Goal: Transaction & Acquisition: Purchase product/service

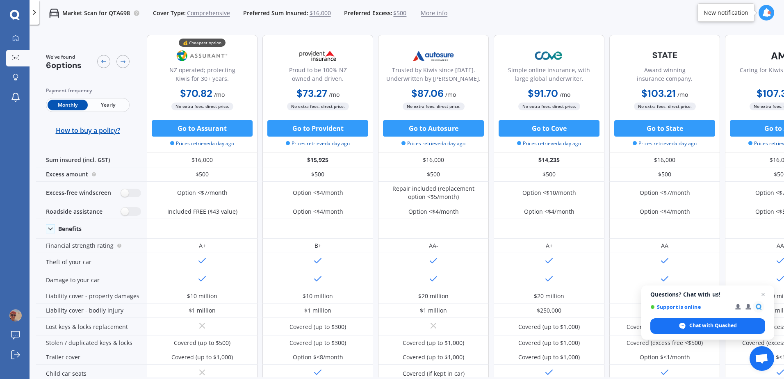
scroll to position [367, 0]
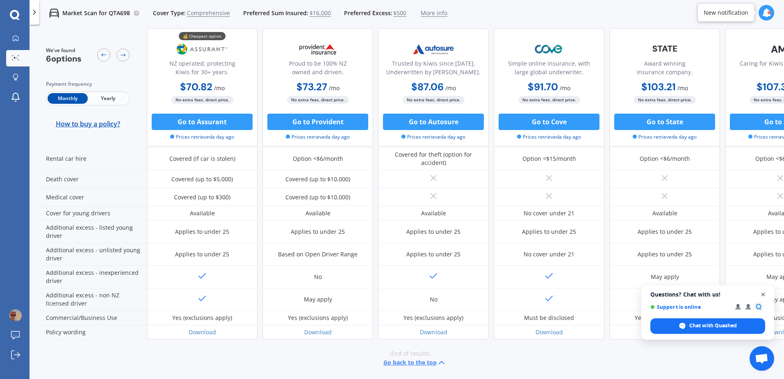
click at [763, 293] on span "Close chat" at bounding box center [763, 294] width 10 height 10
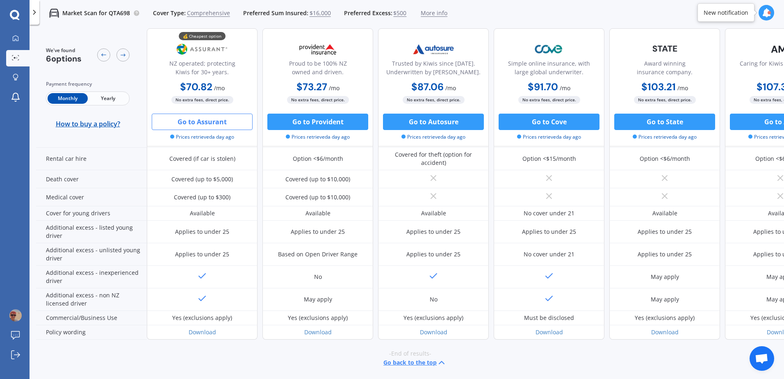
click at [209, 121] on button "Go to Assurant" at bounding box center [202, 122] width 101 height 16
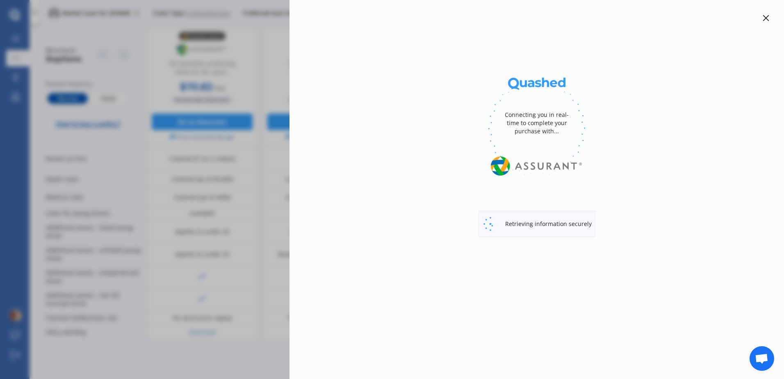
select select "full"
select select "0"
select select "Bay Of Plenty"
select select "MERCEDES BENZ"
select select "A180"
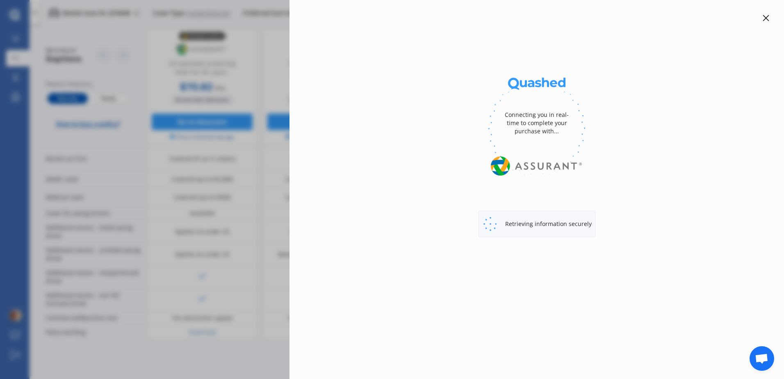
select select "(ALL)"
select select "Monthly"
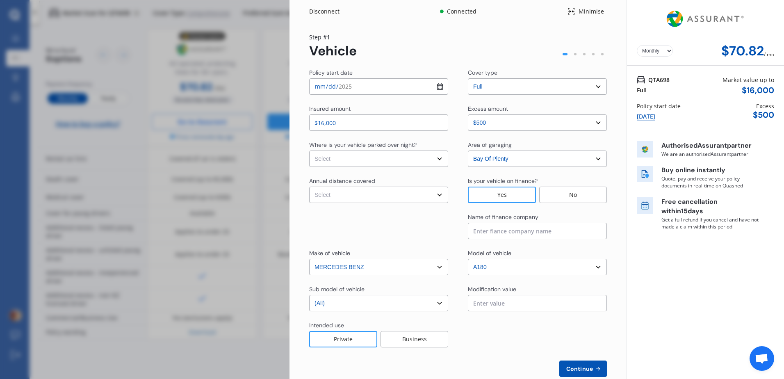
click at [430, 159] on select "Select In a garage On own property On street or road" at bounding box center [378, 158] width 139 height 16
select select "On own property"
click at [309, 150] on select "Select In a garage On own property On street or road" at bounding box center [378, 158] width 139 height 16
drag, startPoint x: 474, startPoint y: 233, endPoint x: 479, endPoint y: 223, distance: 11.2
click at [475, 230] on input at bounding box center [537, 231] width 139 height 16
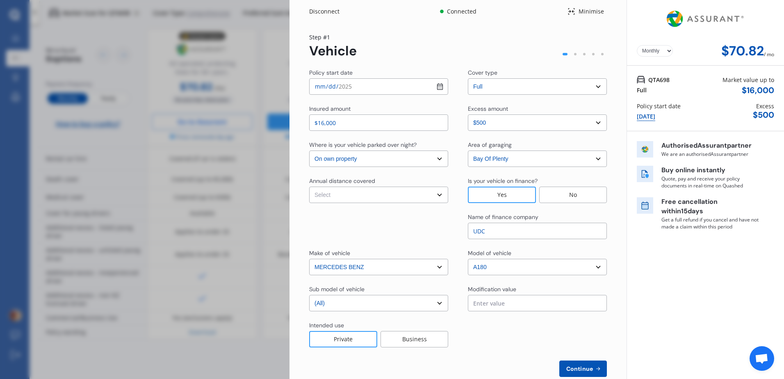
scroll to position [18, 0]
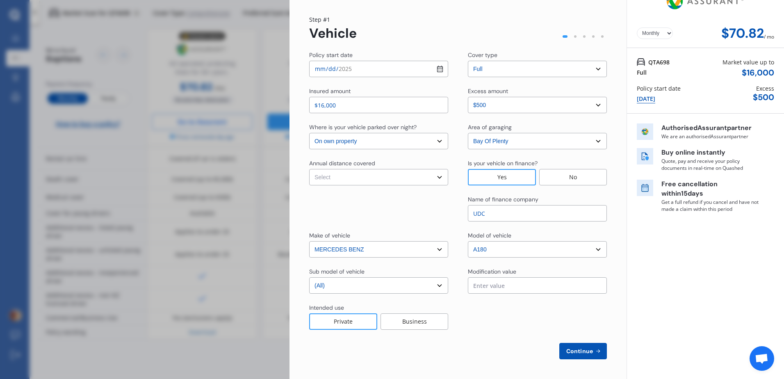
type input "UDC"
click at [583, 350] on span "Continue" at bounding box center [580, 351] width 30 height 7
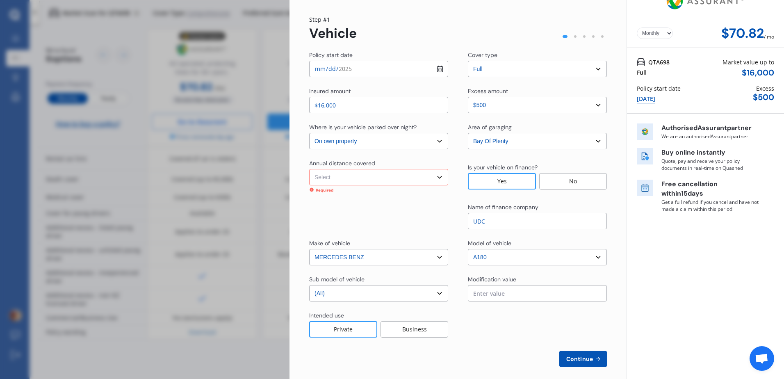
click at [437, 178] on select "Select Low (less than 15,000km per year) Average (15,000-30,000km per year) Hig…" at bounding box center [378, 177] width 139 height 16
select select "15000"
click at [309, 169] on select "Select Low (less than 15,000km per year) Average (15,000-30,000km per year) Hig…" at bounding box center [378, 177] width 139 height 16
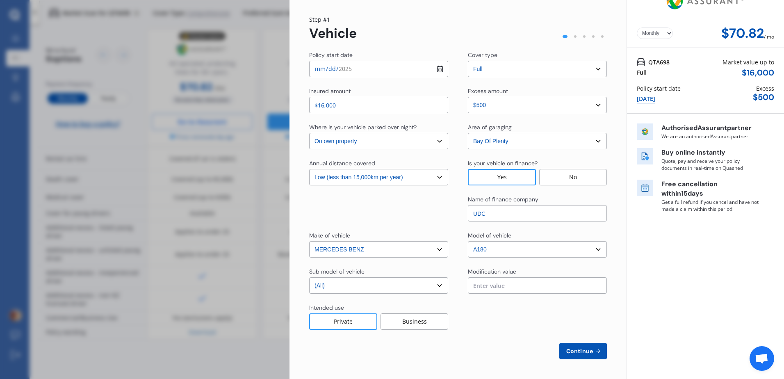
click at [574, 348] on span "Continue" at bounding box center [580, 351] width 30 height 7
select select "Miss"
select select "28"
select select "02"
select select "1978"
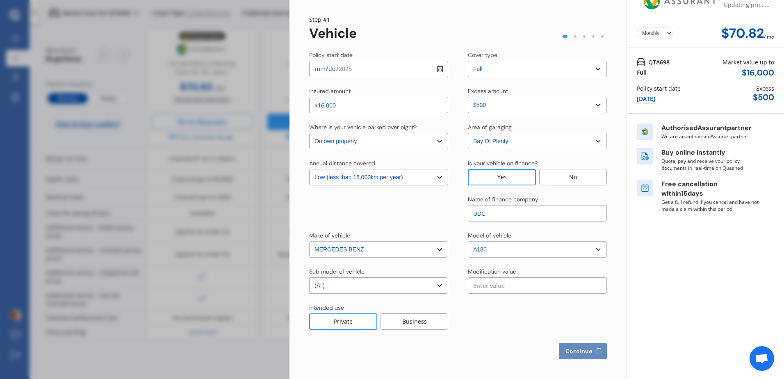
select select "full"
select select "more than 4 years"
select select "[GEOGRAPHIC_DATA]"
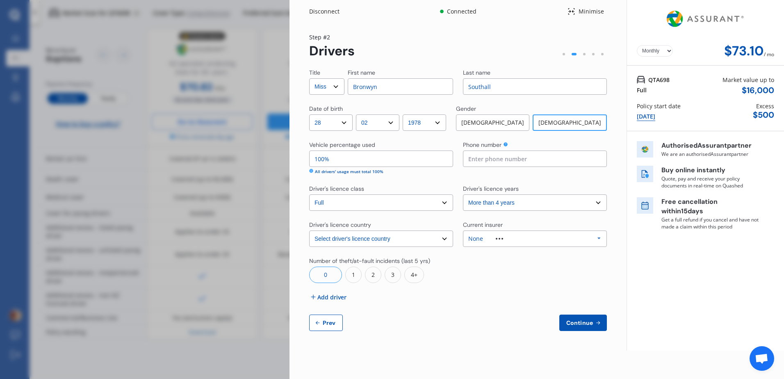
scroll to position [0, 0]
click at [494, 162] on input at bounding box center [535, 158] width 144 height 16
type input "0274317119"
click at [517, 275] on div at bounding box center [535, 270] width 144 height 26
click at [509, 203] on select "Select driver's licence years Less than 1 year 1-2 years 2-4 years More than 4 …" at bounding box center [535, 202] width 144 height 16
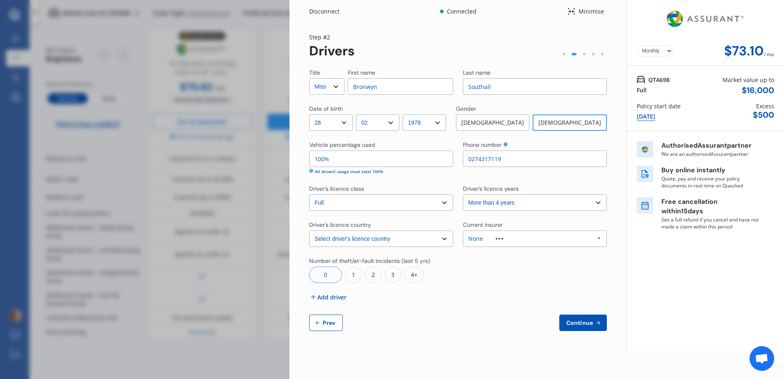
click at [509, 203] on select "Select driver's licence years Less than 1 year 1-2 years 2-4 years More than 4 …" at bounding box center [535, 202] width 144 height 16
click at [499, 238] on img at bounding box center [499, 239] width 7 height 2
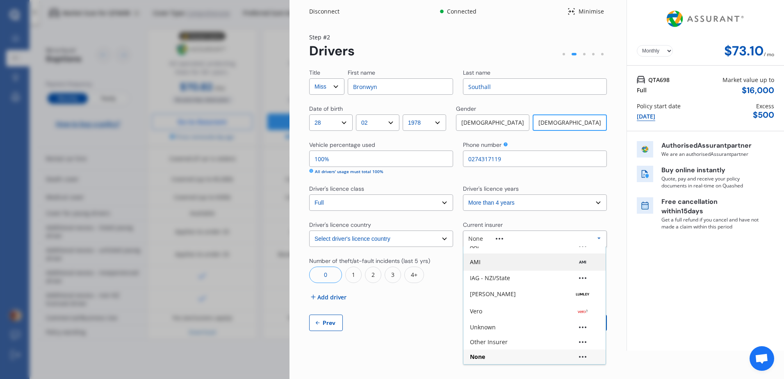
click at [483, 261] on div "AMI" at bounding box center [534, 262] width 129 height 8
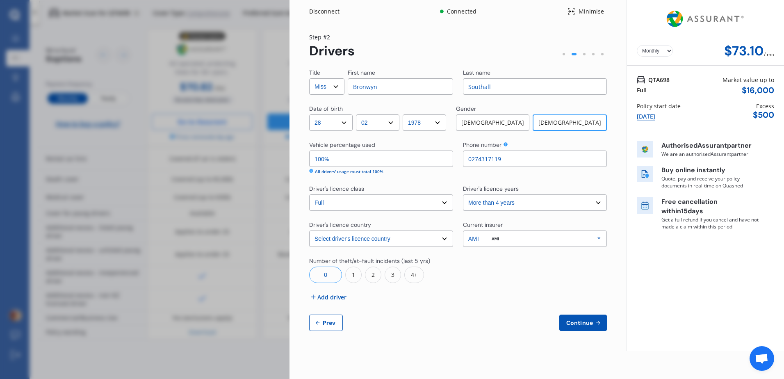
click at [327, 273] on div "0" at bounding box center [325, 275] width 33 height 16
click at [332, 297] on span "Add driver" at bounding box center [331, 297] width 29 height 9
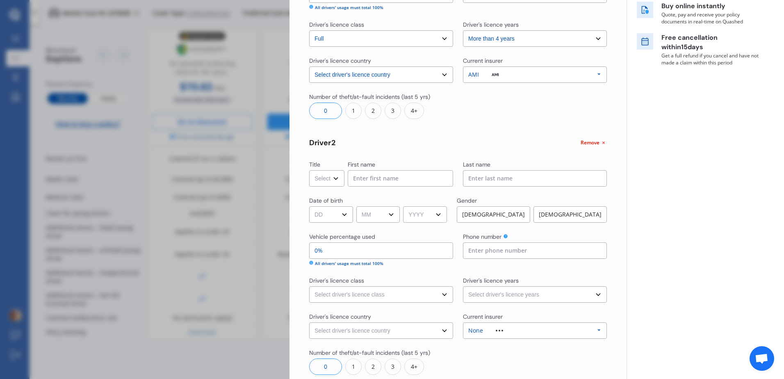
scroll to position [228, 0]
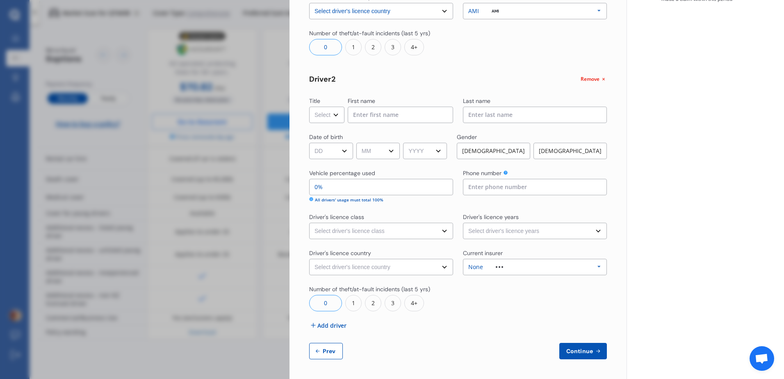
click at [592, 80] on span "Remove" at bounding box center [590, 78] width 19 height 7
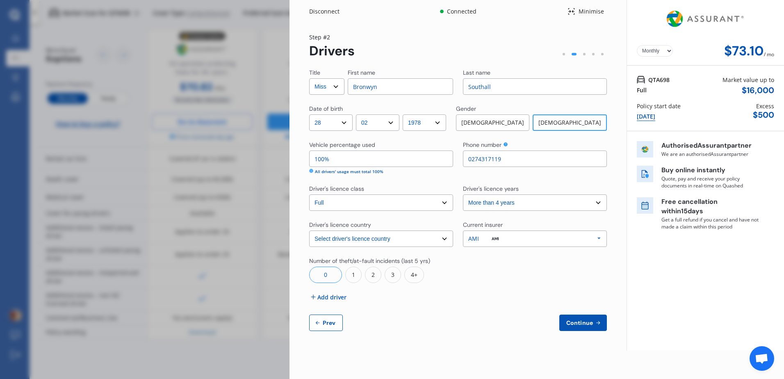
click at [581, 323] on span "Continue" at bounding box center [580, 322] width 30 height 7
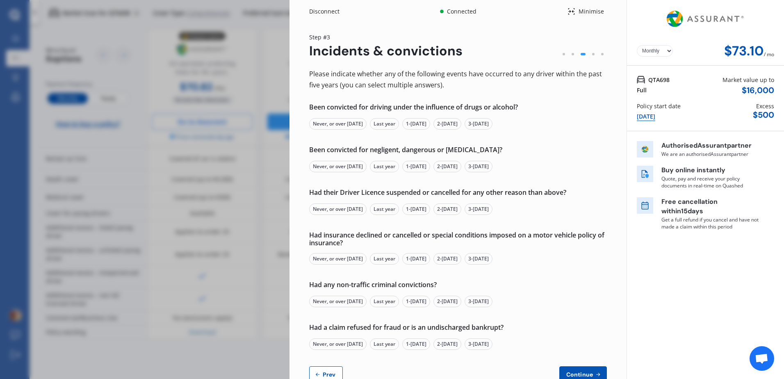
click at [348, 120] on div "Never, or over [DATE]" at bounding box center [337, 123] width 57 height 11
click at [339, 166] on div "Never, or over [DATE]" at bounding box center [337, 166] width 57 height 11
click at [344, 212] on div "Never, or over [DATE]" at bounding box center [337, 208] width 57 height 11
click at [340, 258] on div "Never, or over [DATE]" at bounding box center [337, 258] width 57 height 11
click at [340, 298] on div "Never, or over [DATE]" at bounding box center [337, 301] width 57 height 11
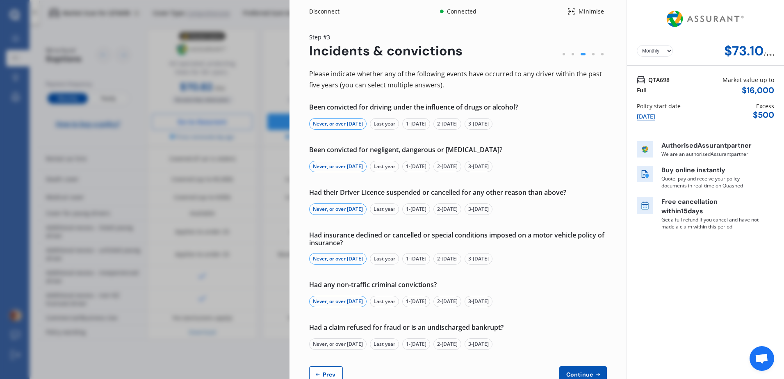
click at [342, 343] on div "Never, or over [DATE]" at bounding box center [337, 343] width 57 height 11
click at [575, 367] on button "Continue" at bounding box center [583, 374] width 48 height 16
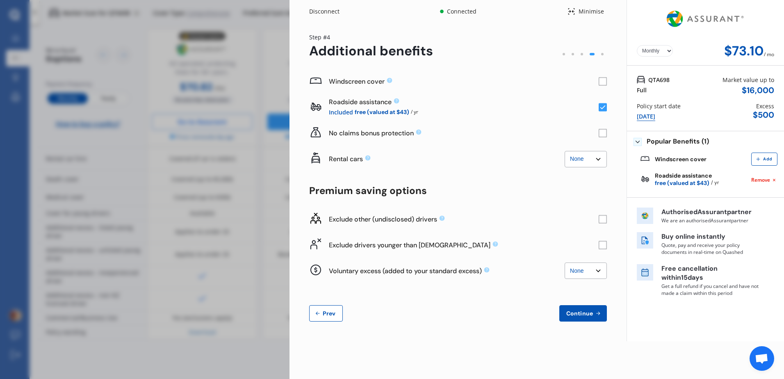
click at [602, 81] on rect at bounding box center [603, 81] width 8 height 8
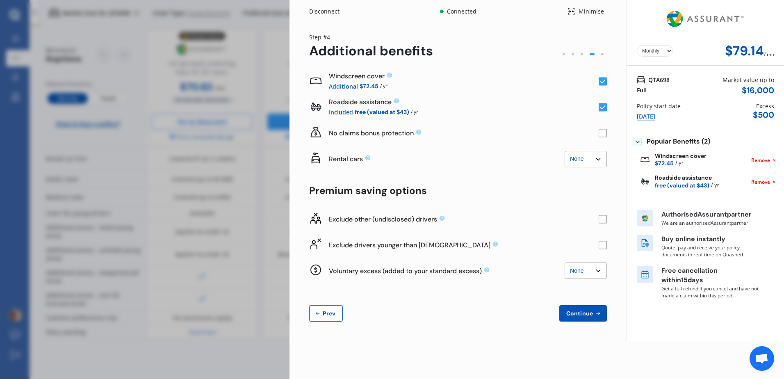
click at [602, 81] on rect at bounding box center [603, 81] width 8 height 8
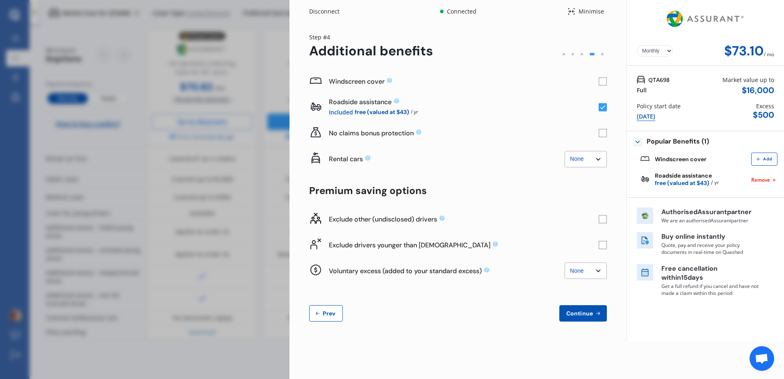
click at [576, 311] on span "Continue" at bounding box center [580, 313] width 30 height 7
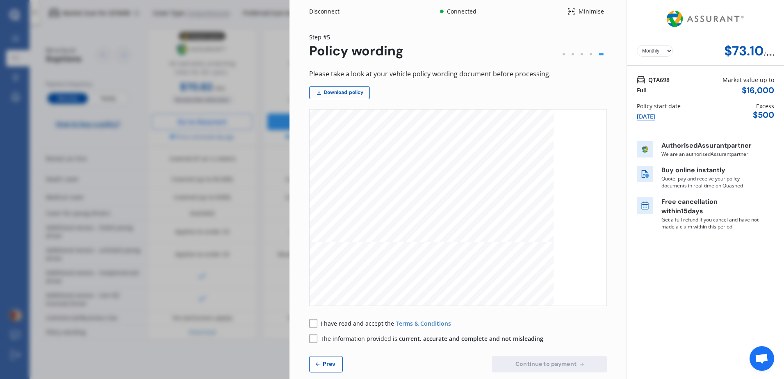
scroll to position [943, 0]
click at [314, 323] on rect at bounding box center [313, 323] width 8 height 8
click at [313, 342] on rect at bounding box center [313, 338] width 8 height 8
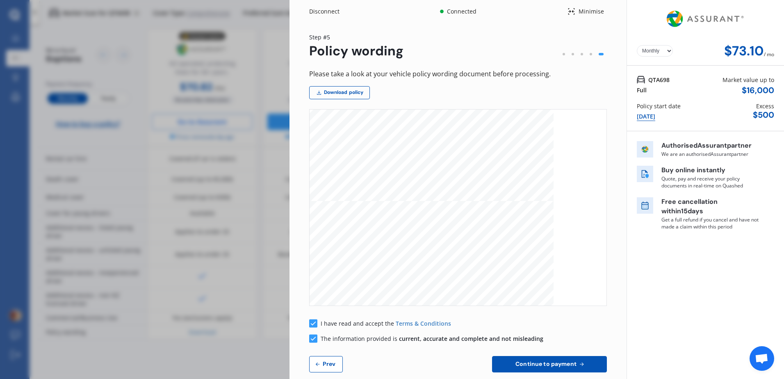
click at [554, 365] on span "Continue to payment" at bounding box center [546, 363] width 64 height 7
